Goal: Transaction & Acquisition: Book appointment/travel/reservation

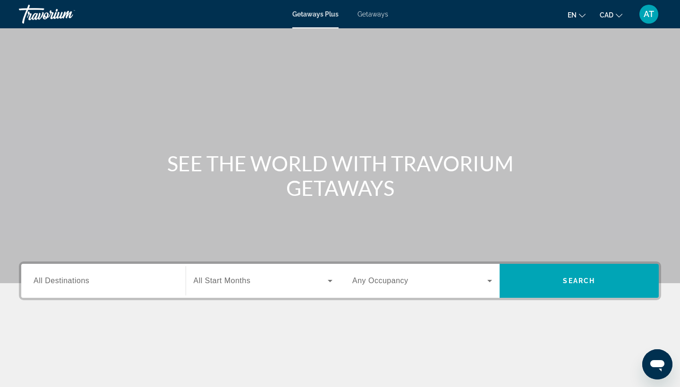
click at [377, 13] on span "Getaways" at bounding box center [373, 14] width 31 height 8
click at [79, 283] on span "All Destinations" at bounding box center [62, 281] width 56 height 8
click at [79, 283] on input "Destination All Destinations" at bounding box center [104, 281] width 140 height 11
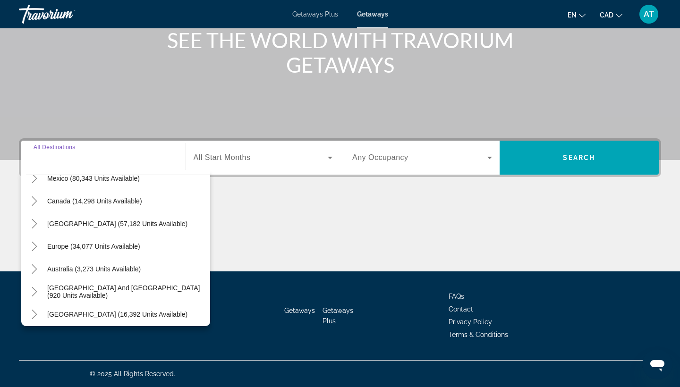
scroll to position [58, 0]
click at [58, 245] on span "Europe (34,077 units available)" at bounding box center [93, 247] width 93 height 8
type input "**********"
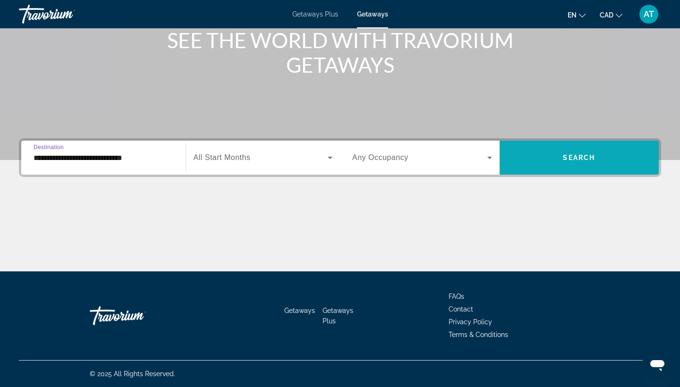
click at [536, 157] on span "Search widget" at bounding box center [580, 157] width 160 height 23
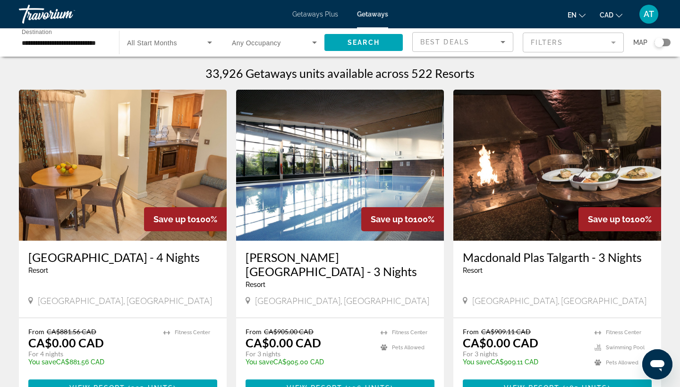
click at [552, 40] on mat-form-field "Filters" at bounding box center [573, 43] width 101 height 20
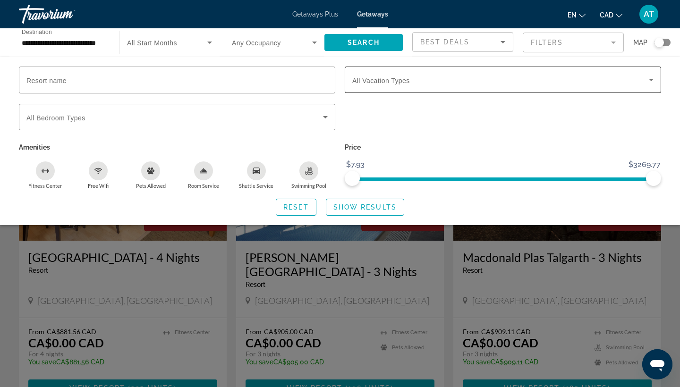
click at [459, 76] on span "Search widget" at bounding box center [500, 79] width 297 height 11
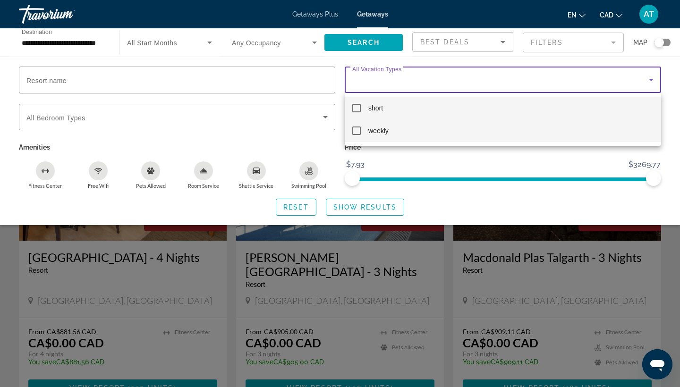
click at [411, 129] on mat-option "weekly" at bounding box center [503, 131] width 317 height 23
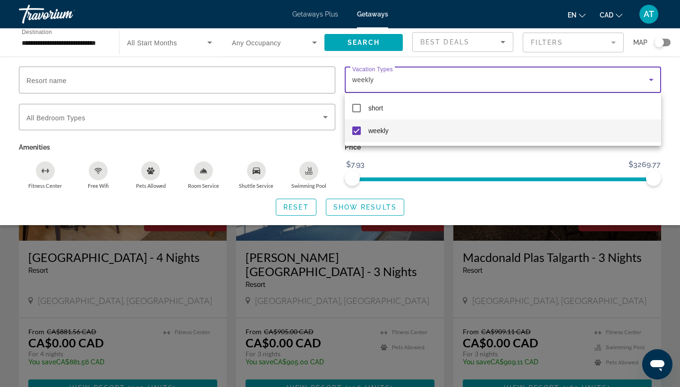
click at [361, 207] on div at bounding box center [340, 193] width 680 height 387
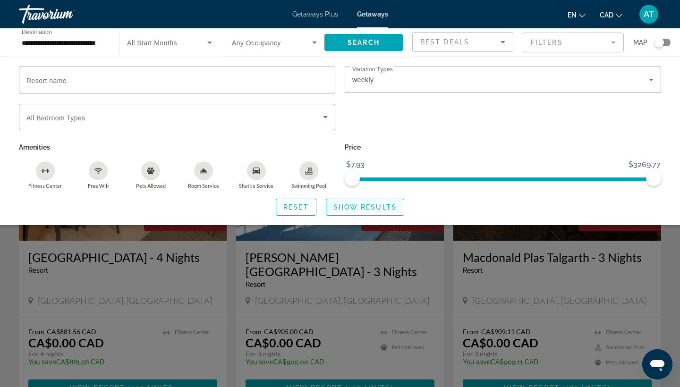
click at [361, 207] on span "Show Results" at bounding box center [365, 208] width 63 height 8
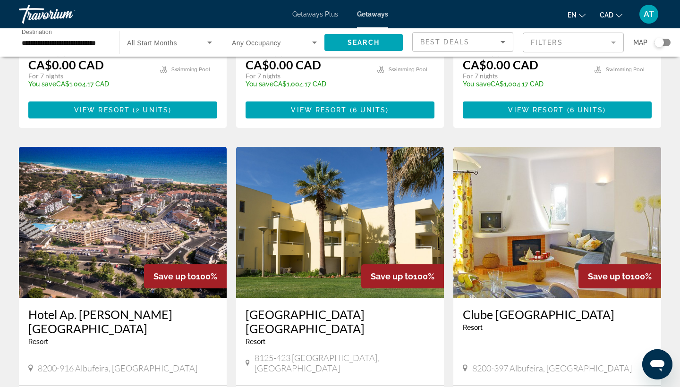
scroll to position [602, 0]
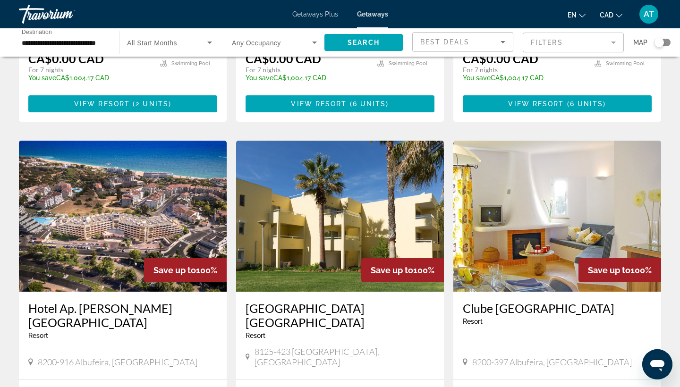
click at [147, 195] on img "Main content" at bounding box center [123, 216] width 208 height 151
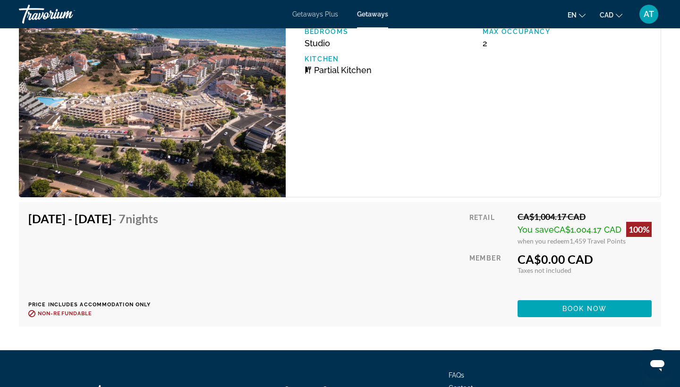
scroll to position [1665, 0]
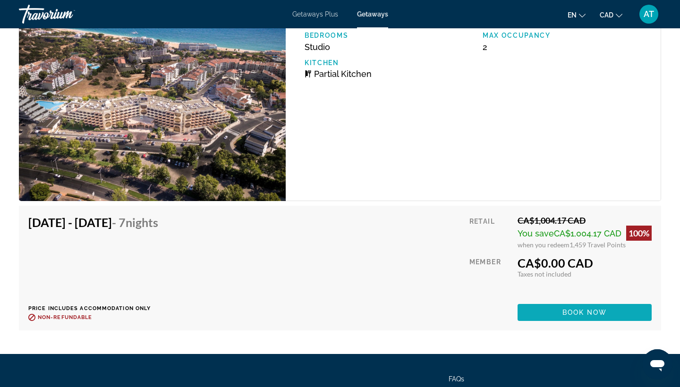
click at [532, 316] on span "Main content" at bounding box center [585, 312] width 134 height 23
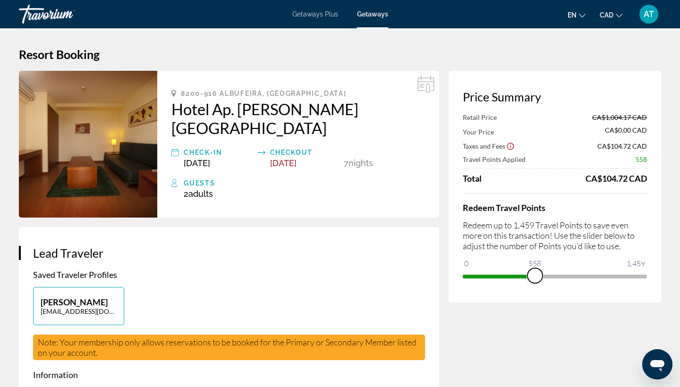
drag, startPoint x: 638, startPoint y: 275, endPoint x: 535, endPoint y: 275, distance: 103.0
click at [535, 275] on span "ngx-slider" at bounding box center [535, 275] width 15 height 15
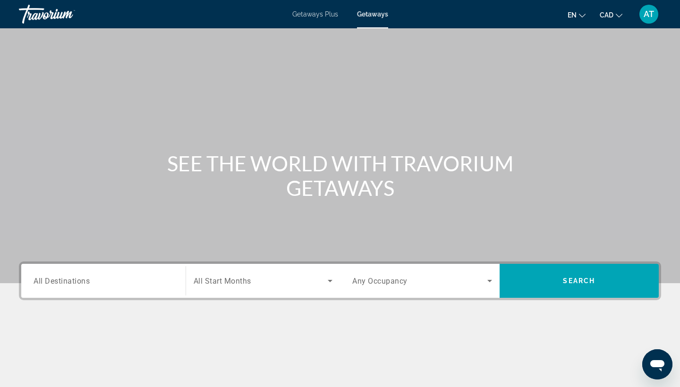
click at [319, 14] on span "Getaways Plus" at bounding box center [315, 14] width 46 height 8
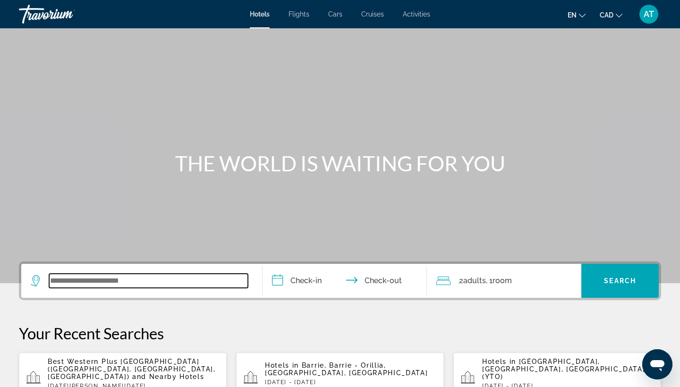
click at [76, 281] on input "Search widget" at bounding box center [148, 281] width 199 height 14
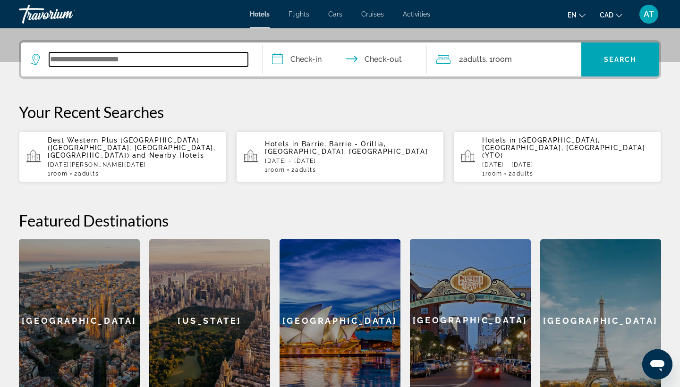
scroll to position [231, 0]
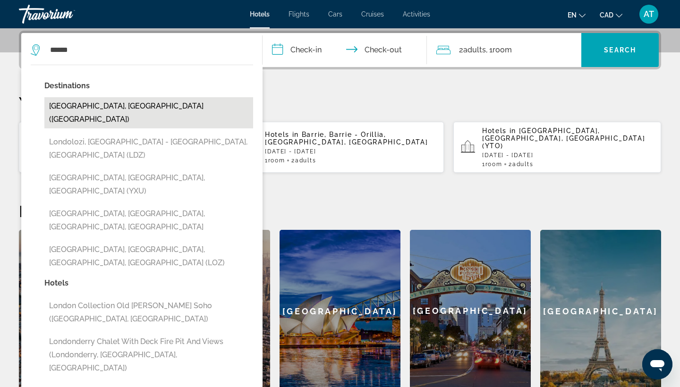
drag, startPoint x: 76, startPoint y: 281, endPoint x: 79, endPoint y: 107, distance: 174.4
click at [79, 107] on button "London, United Kingdom (LON)" at bounding box center [148, 112] width 209 height 31
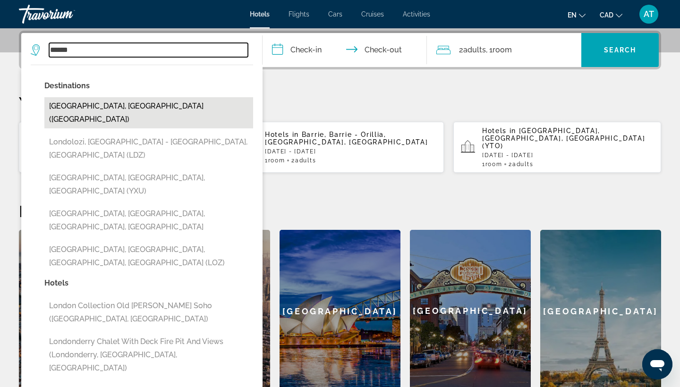
type input "**********"
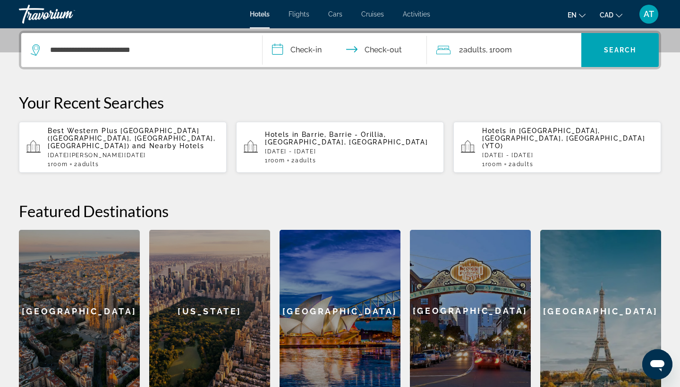
click at [300, 43] on input "**********" at bounding box center [347, 51] width 168 height 37
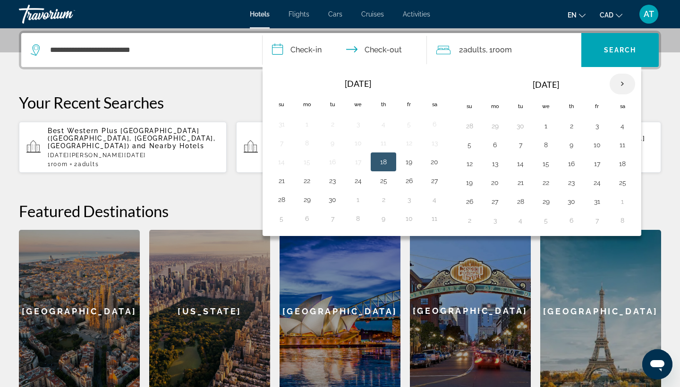
click at [621, 82] on th "Next month" at bounding box center [623, 84] width 26 height 21
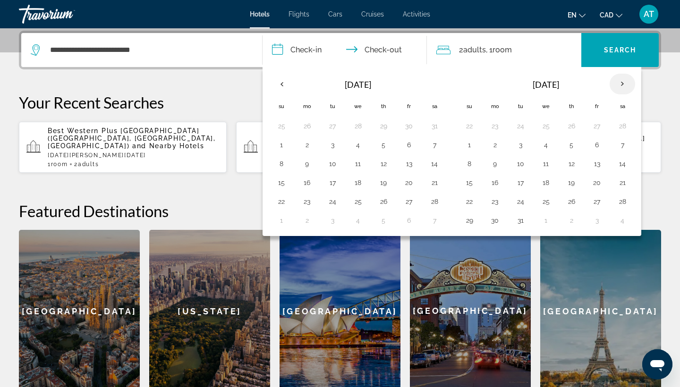
click at [621, 82] on th "Next month" at bounding box center [623, 84] width 26 height 21
click at [547, 166] on button "15" at bounding box center [546, 163] width 15 height 13
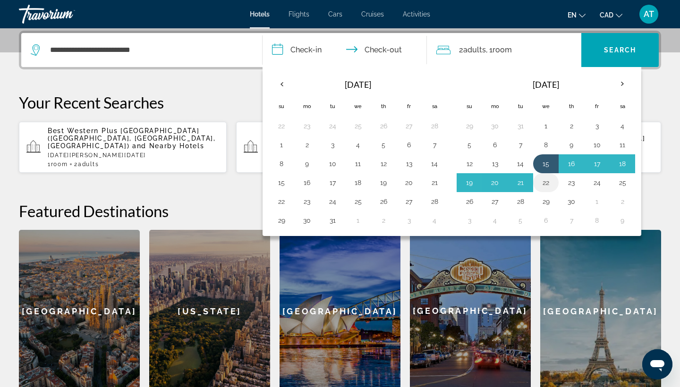
click at [545, 184] on button "22" at bounding box center [546, 182] width 15 height 13
type input "**********"
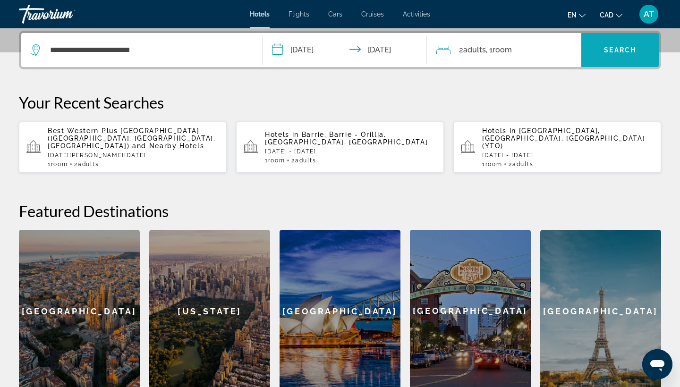
click at [617, 46] on span "Search widget" at bounding box center [620, 50] width 77 height 23
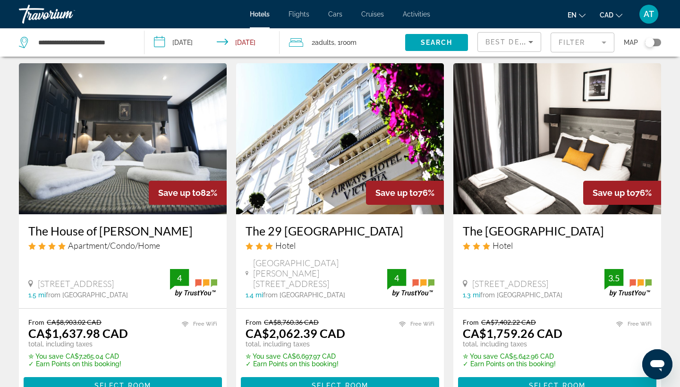
scroll to position [60, 0]
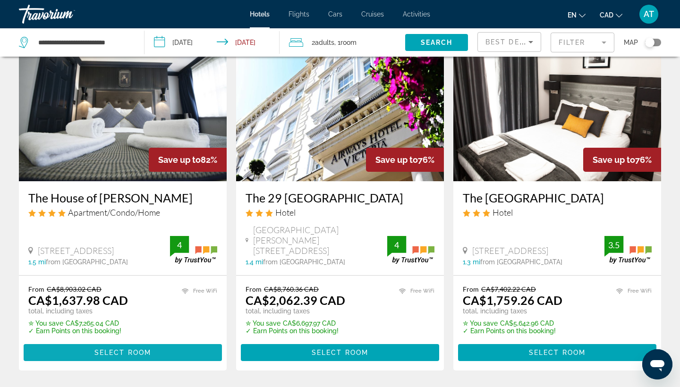
click at [103, 349] on span "Select Room" at bounding box center [122, 353] width 57 height 8
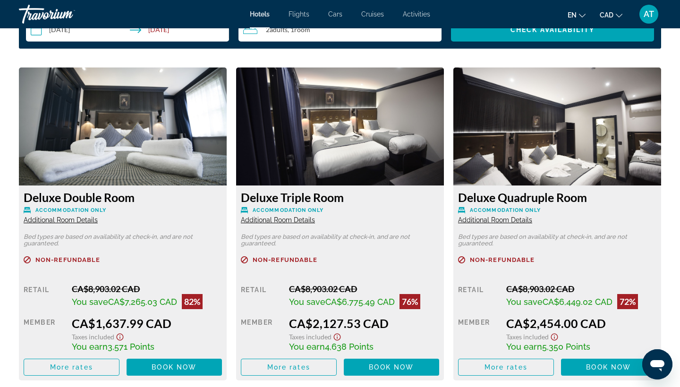
scroll to position [1267, 0]
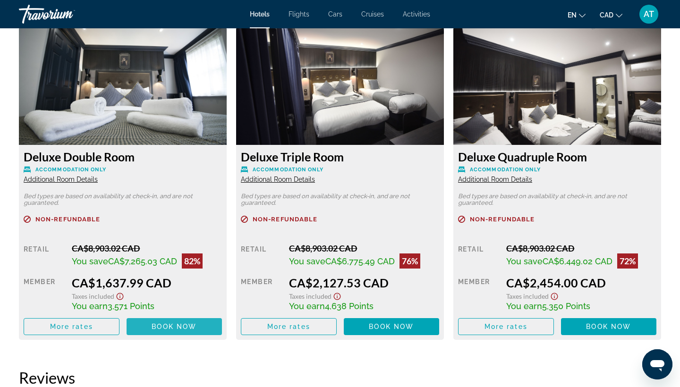
click at [160, 324] on span "Main content" at bounding box center [175, 327] width 96 height 23
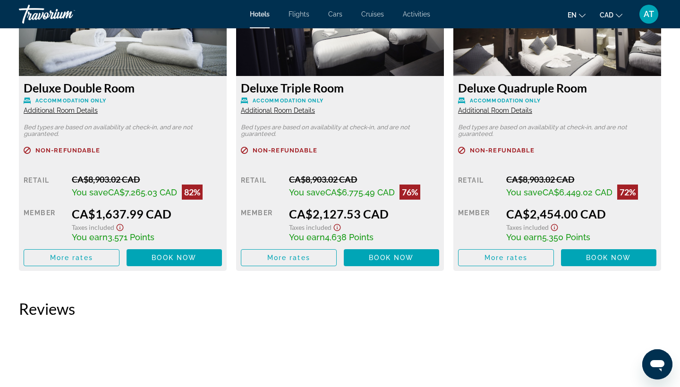
scroll to position [1329, 0]
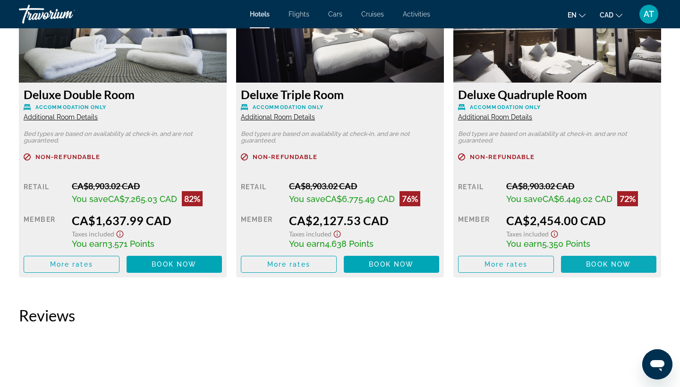
click at [587, 266] on span "Book now" at bounding box center [608, 265] width 45 height 8
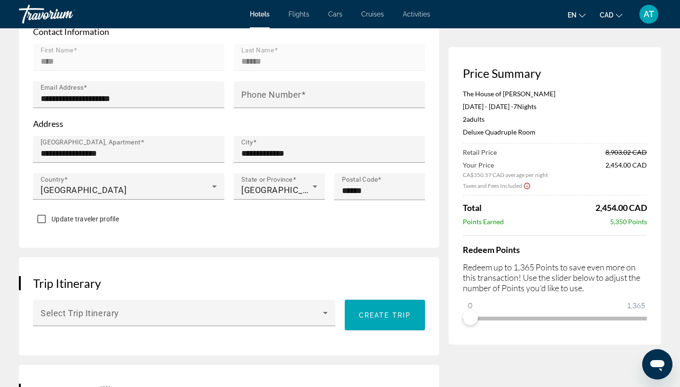
scroll to position [242, 0]
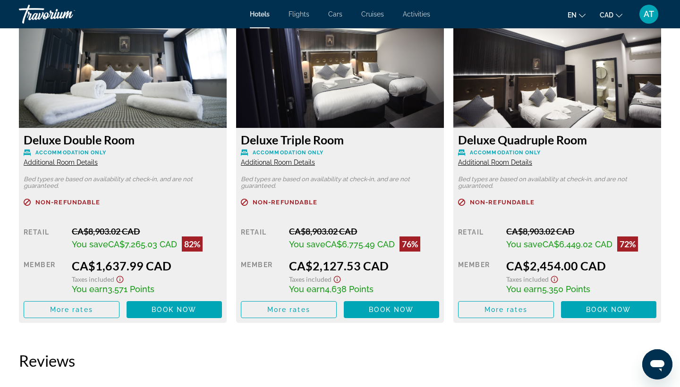
scroll to position [1289, 0]
